Goal: Information Seeking & Learning: Find specific fact

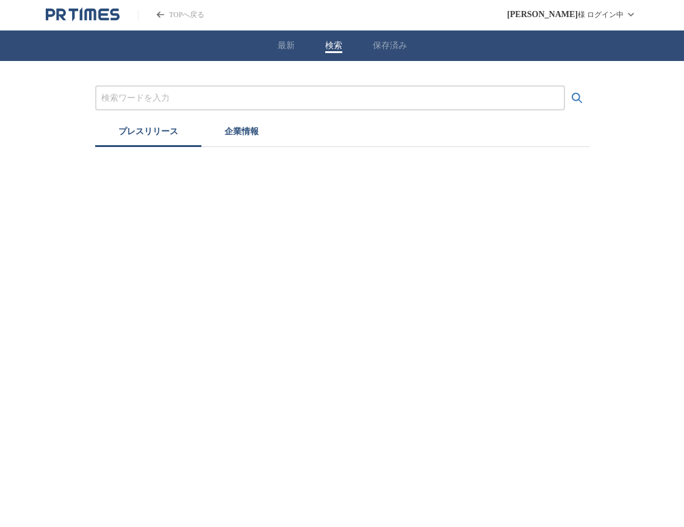
click at [188, 104] on input "プレスリリースおよび企業を検索する" at bounding box center [330, 98] width 458 height 13
click at [565, 86] on button "検索する" at bounding box center [577, 98] width 24 height 24
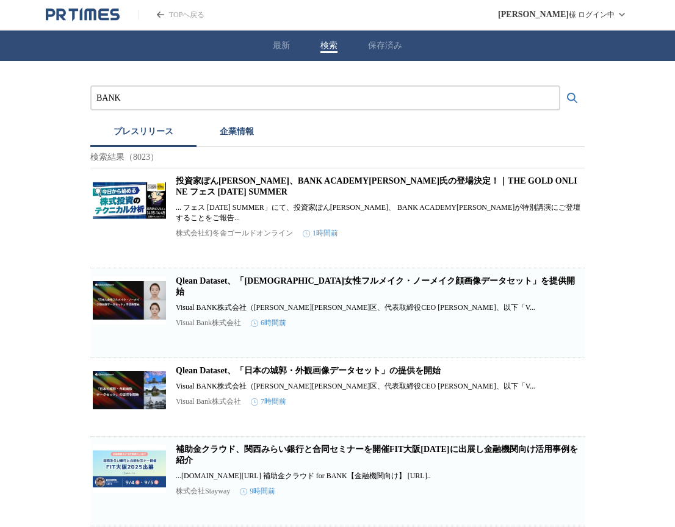
click at [100, 99] on input "BANK" at bounding box center [325, 98] width 458 height 13
click at [137, 99] on input "BANK" at bounding box center [325, 98] width 458 height 13
type input "B"
type input "h"
type input "平和不動産"
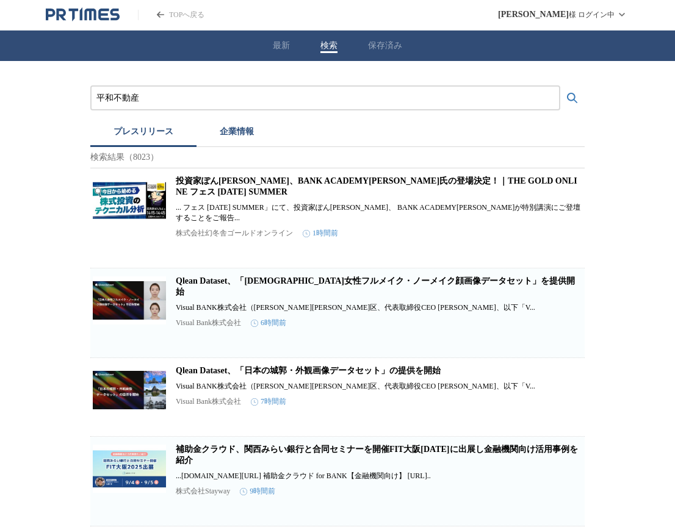
click at [560, 86] on button "検索する" at bounding box center [572, 98] width 24 height 24
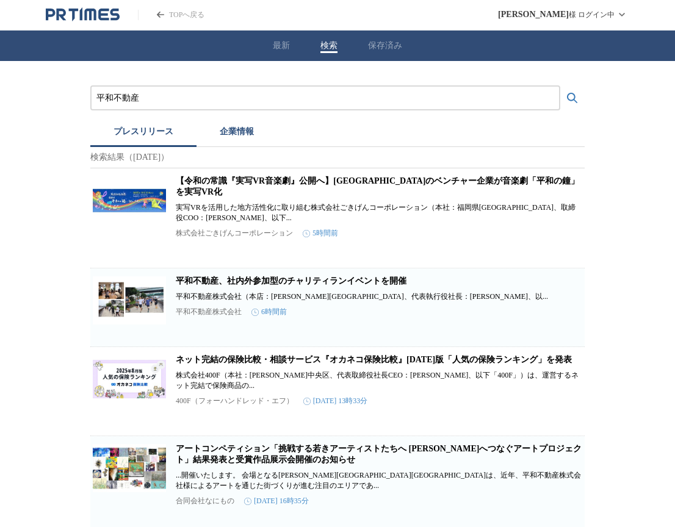
click at [220, 276] on link "平和不動産、社内外参加型のチャリティランイベントを開催" at bounding box center [291, 280] width 231 height 9
